Goal: Task Accomplishment & Management: Manage account settings

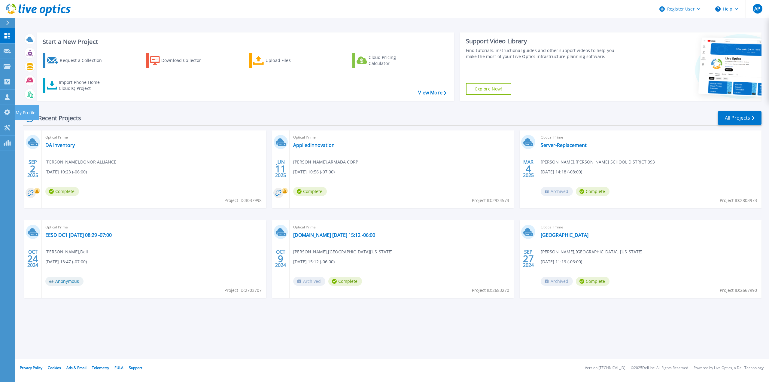
click at [7, 113] on icon at bounding box center [7, 112] width 7 height 6
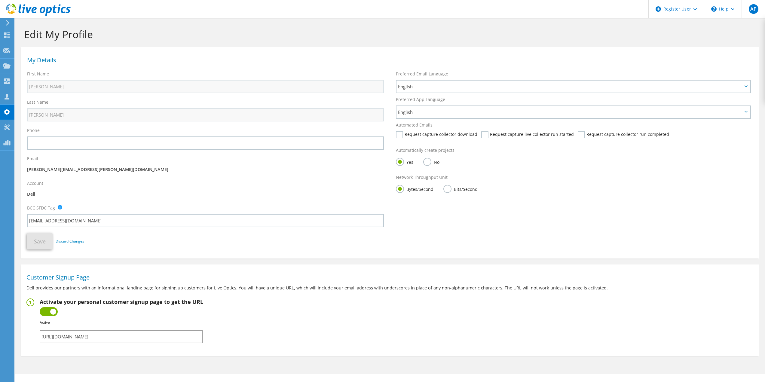
drag, startPoint x: 166, startPoint y: 336, endPoint x: 44, endPoint y: 329, distance: 121.6
click at [44, 329] on div "https://app.liveoptics.com/signup/allan_patterson_dell_com" at bounding box center [121, 334] width 163 height 17
click at [170, 338] on input "https://app.liveoptics.com/signup/allan_patterson_dell_com" at bounding box center [121, 336] width 163 height 13
